Goal: Book appointment/travel/reservation

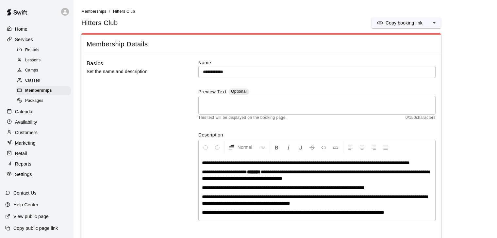
scroll to position [649, 0]
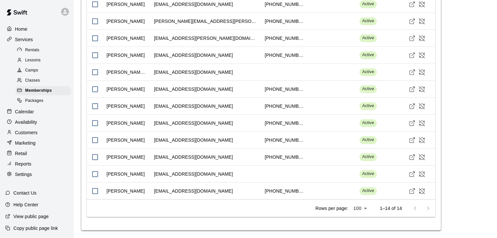
click at [30, 115] on p "Calendar" at bounding box center [24, 111] width 19 height 7
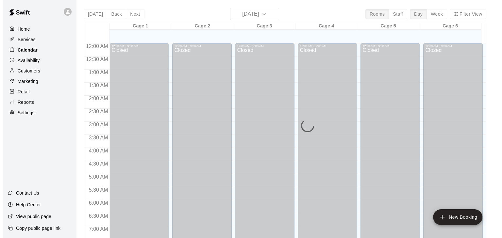
scroll to position [405, 0]
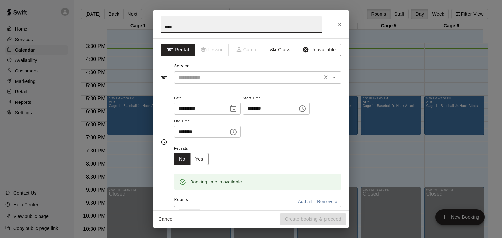
type input "****"
click at [188, 75] on input "text" at bounding box center [248, 78] width 144 height 8
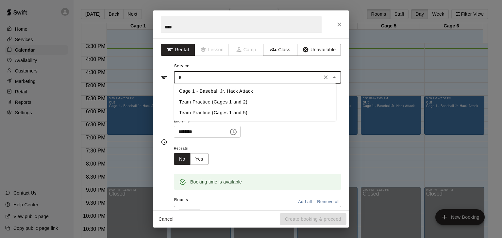
click at [198, 91] on li "Cage 1 - Baseball Jr. Hack Attack" at bounding box center [255, 91] width 162 height 11
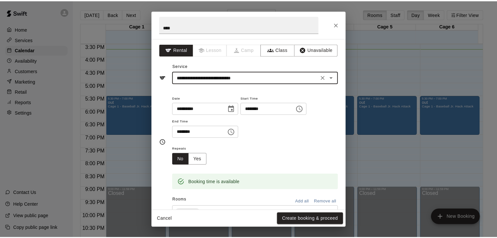
scroll to position [114, 0]
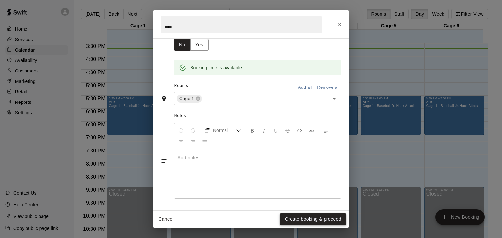
type input "**********"
click at [291, 215] on button "Create booking & proceed" at bounding box center [313, 219] width 67 height 12
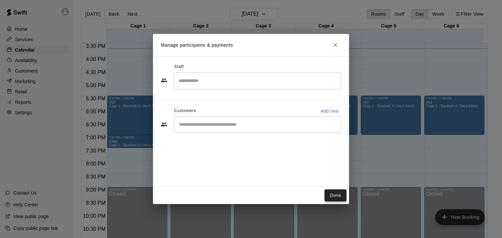
click at [337, 194] on button "Done" at bounding box center [335, 195] width 22 height 12
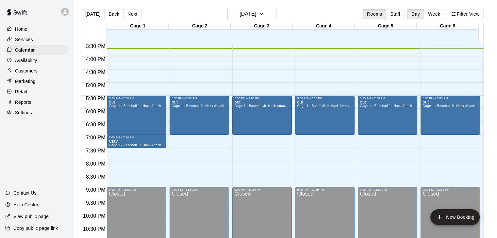
click at [25, 26] on p "Home" at bounding box center [21, 29] width 12 height 7
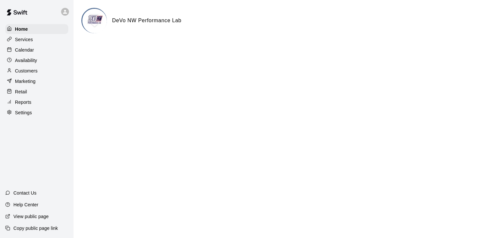
click at [28, 47] on div "Calendar" at bounding box center [36, 50] width 63 height 10
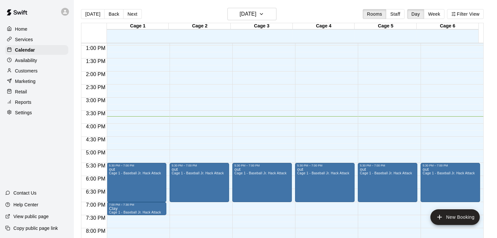
scroll to position [338, 0]
